Goal: Navigation & Orientation: Find specific page/section

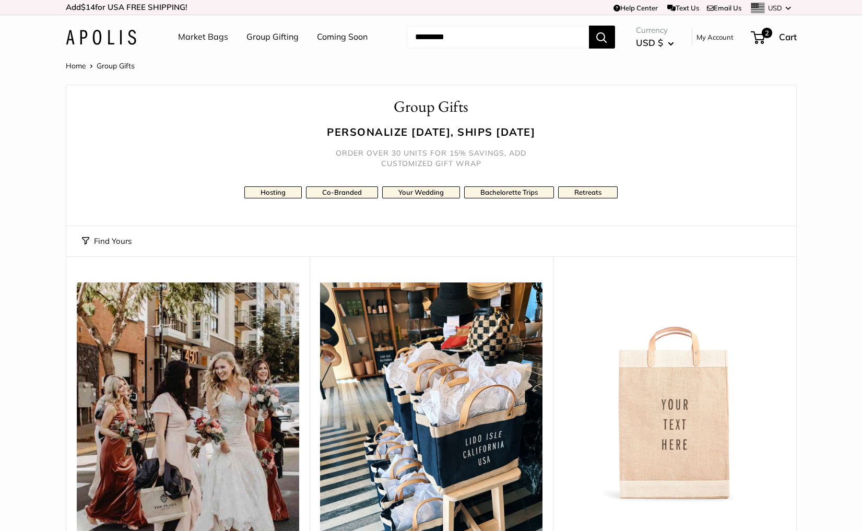
click at [205, 34] on link "Market Bags" at bounding box center [203, 37] width 50 height 16
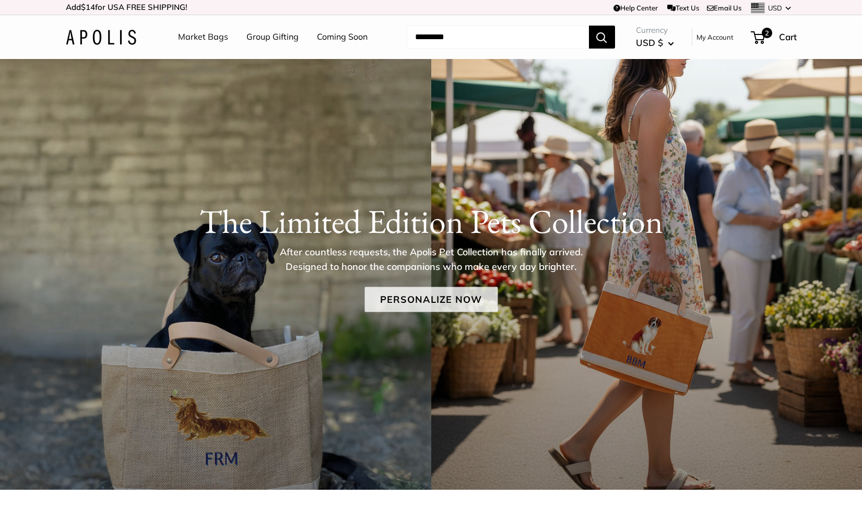
click at [401, 300] on link "Personalize Now" at bounding box center [430, 299] width 133 height 25
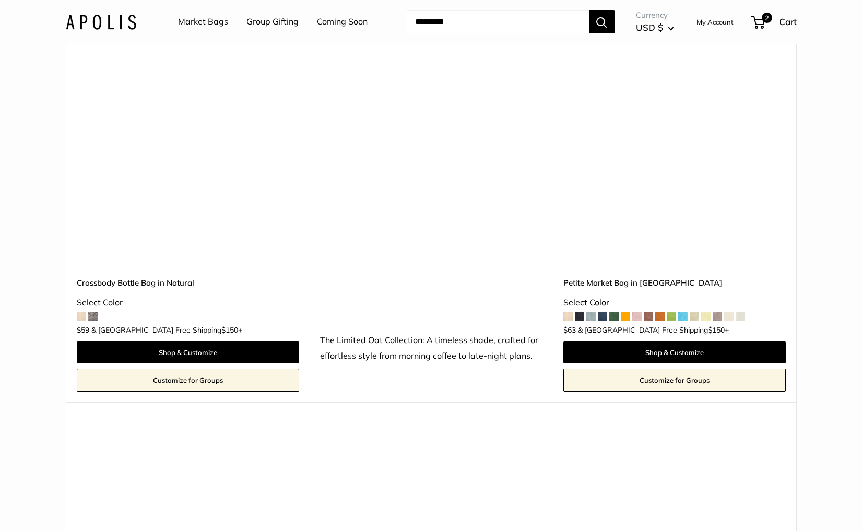
scroll to position [2016, 0]
